Goal: Transaction & Acquisition: Purchase product/service

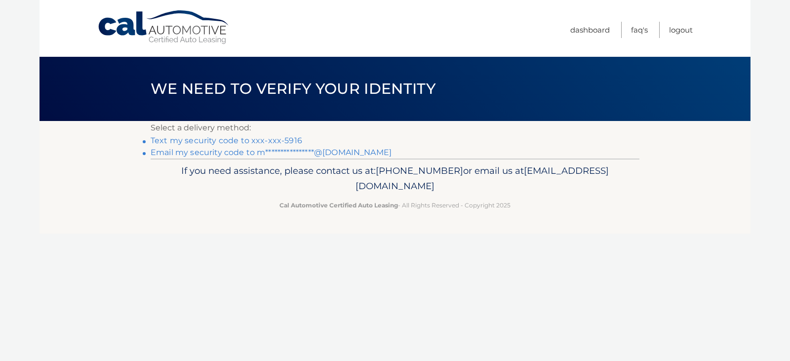
click at [231, 142] on link "Text my security code to xxx-xxx-5916" at bounding box center [227, 140] width 152 height 9
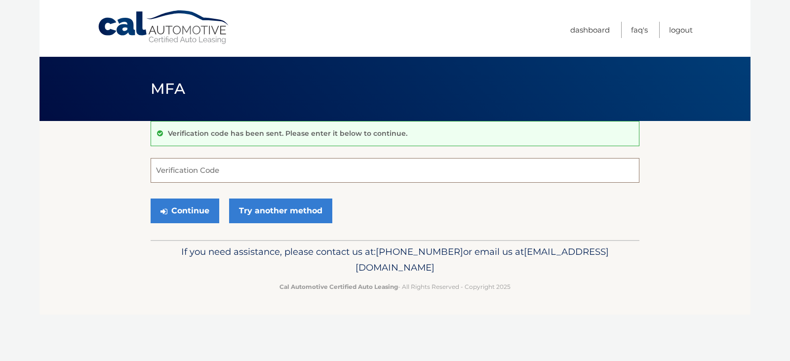
click at [218, 175] on input "Verification Code" at bounding box center [395, 170] width 489 height 25
type input "759660"
click at [194, 213] on button "Continue" at bounding box center [185, 211] width 69 height 25
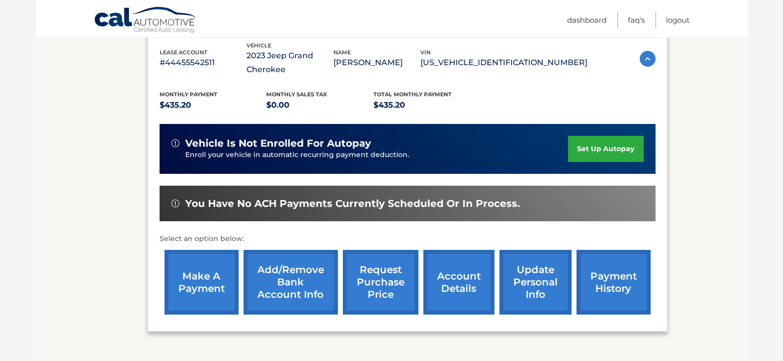
scroll to position [177, 0]
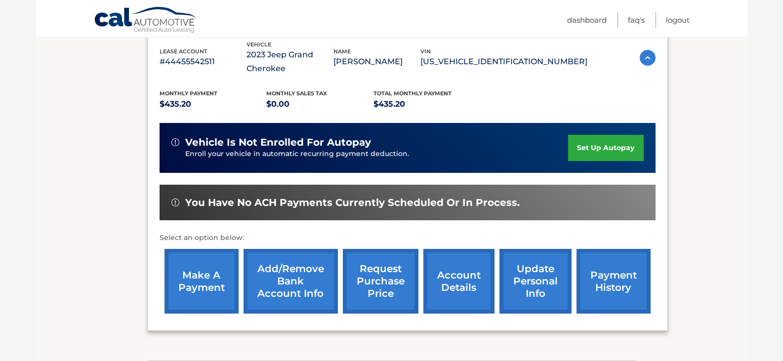
click at [214, 278] on link "make a payment" at bounding box center [201, 281] width 74 height 65
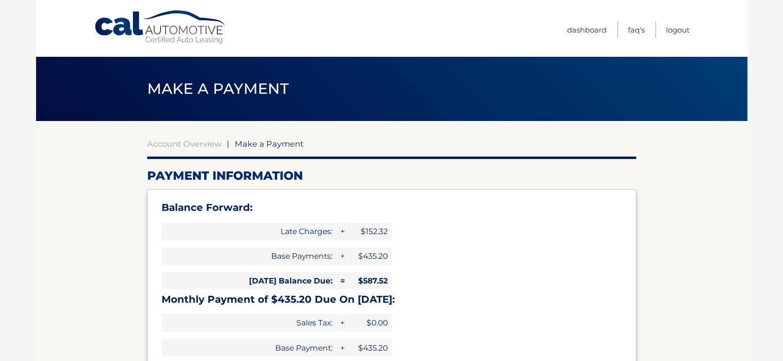
select select "YTE4ZDBjYmEtZGQyNy00MTE2LTgwOTgtYTcxZjE1Y2YzMTMw"
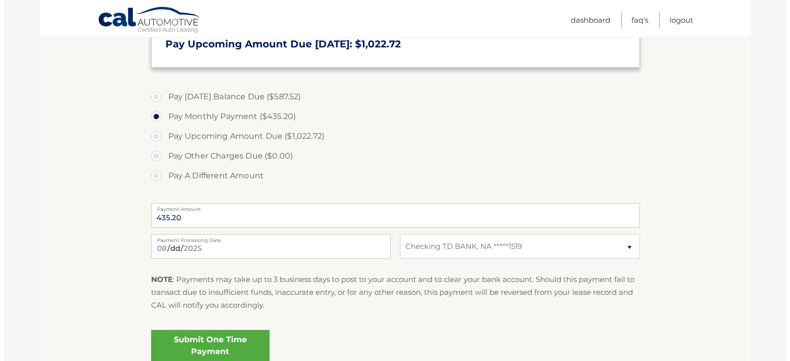
scroll to position [326, 0]
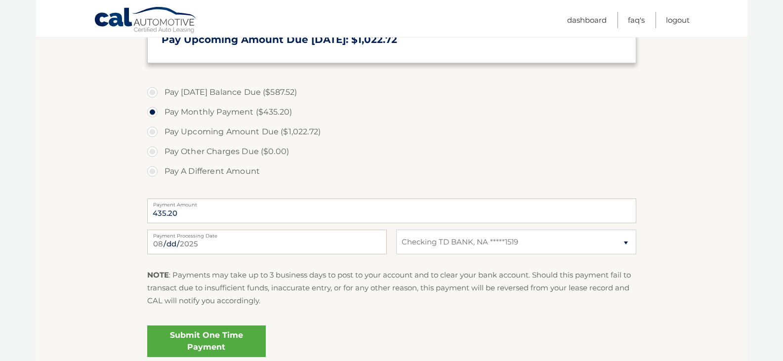
click at [214, 345] on link "Submit One Time Payment" at bounding box center [206, 341] width 119 height 32
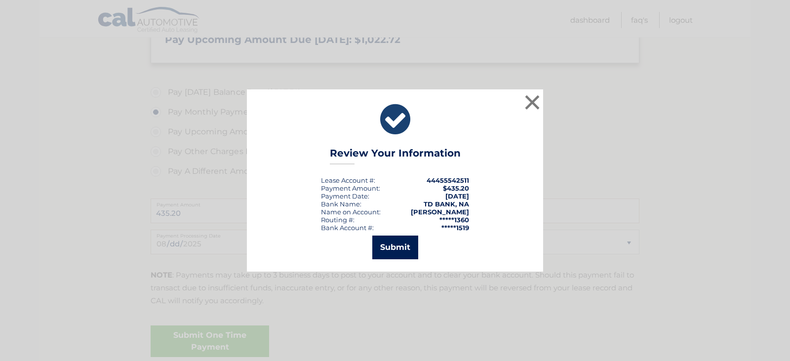
click at [392, 250] on button "Submit" at bounding box center [395, 248] width 46 height 24
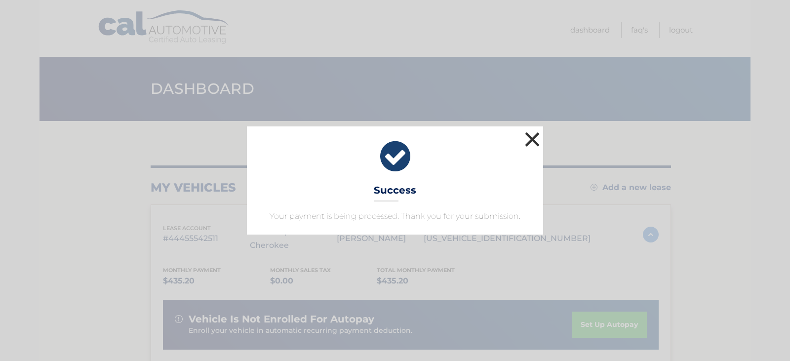
click at [532, 137] on button "×" at bounding box center [533, 139] width 20 height 20
